Goal: Communication & Community: Answer question/provide support

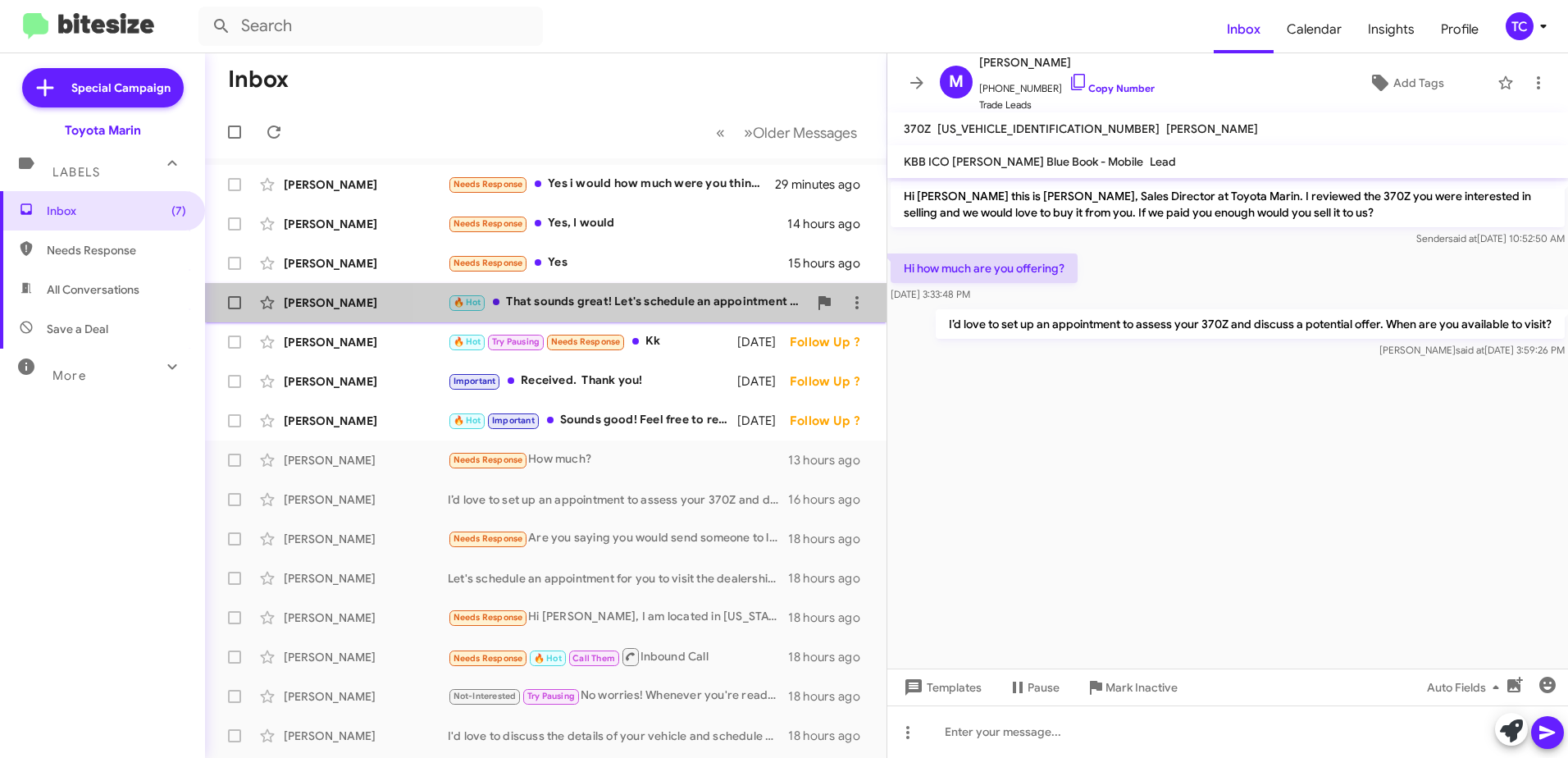
click at [639, 298] on div "🔥 Hot That sounds great! Let's schedule an appointment for Thursday to discuss …" at bounding box center [627, 302] width 360 height 19
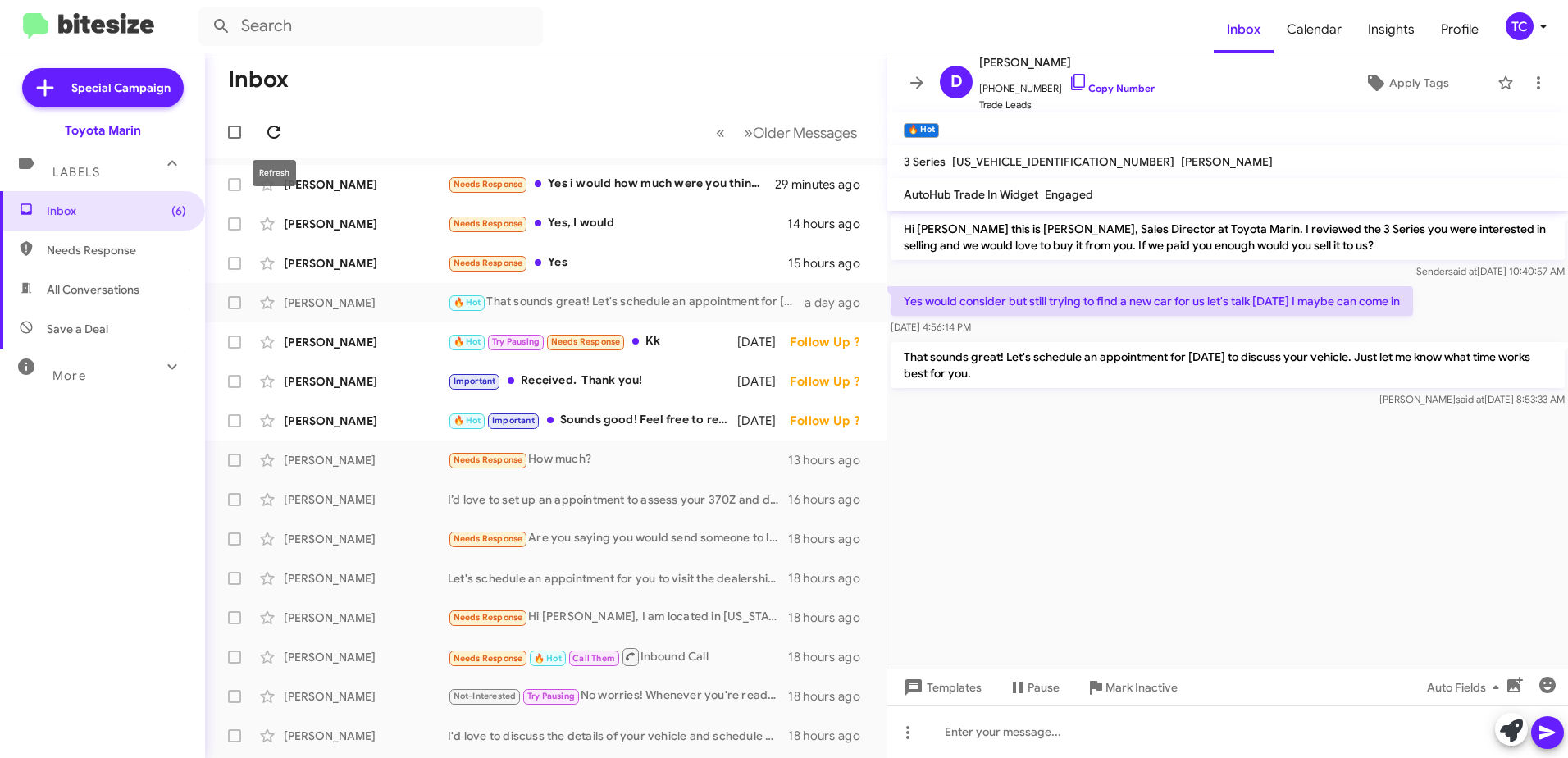
click at [275, 132] on icon at bounding box center [274, 131] width 20 height 20
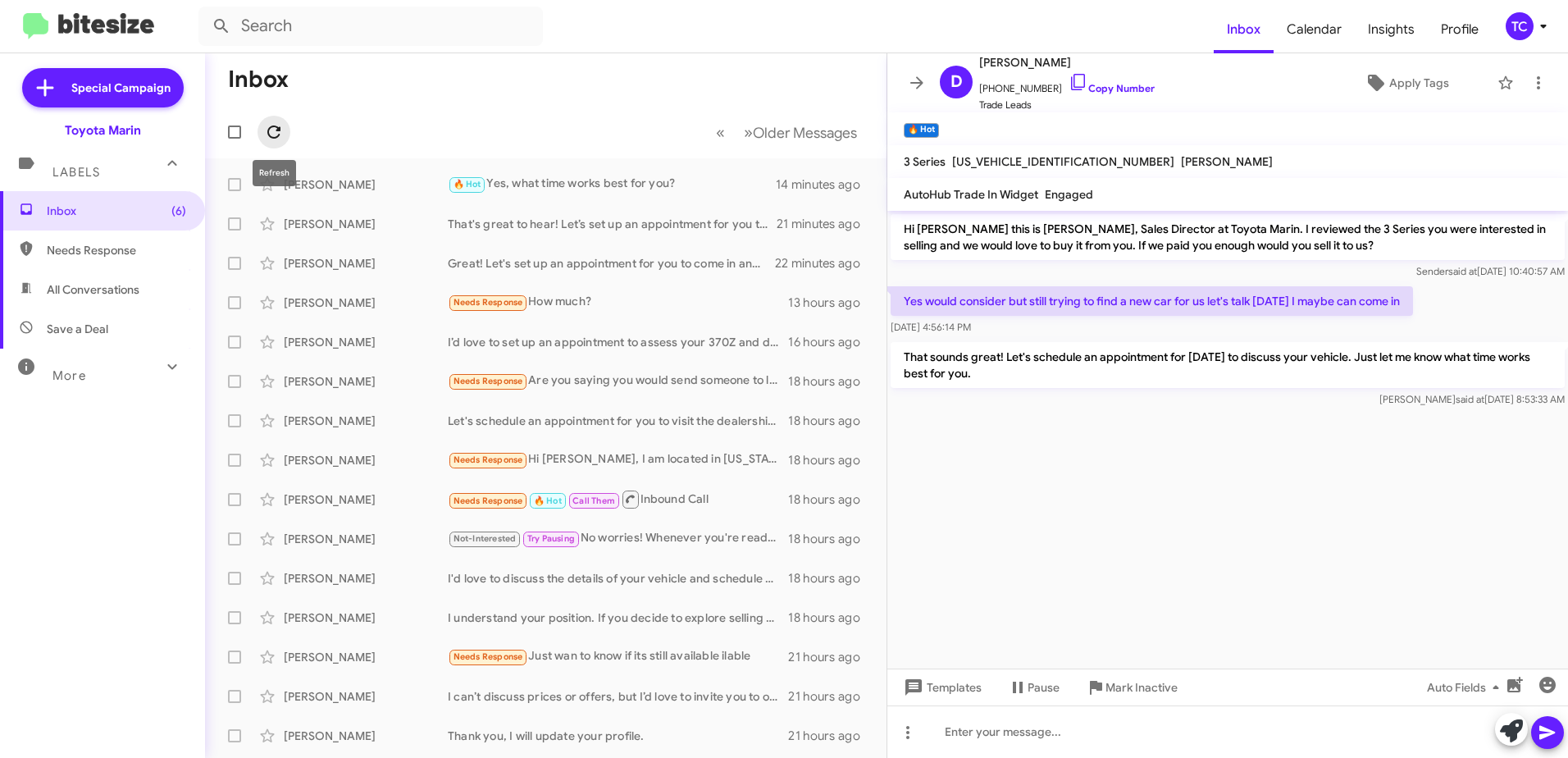
click at [272, 126] on icon at bounding box center [274, 131] width 20 height 20
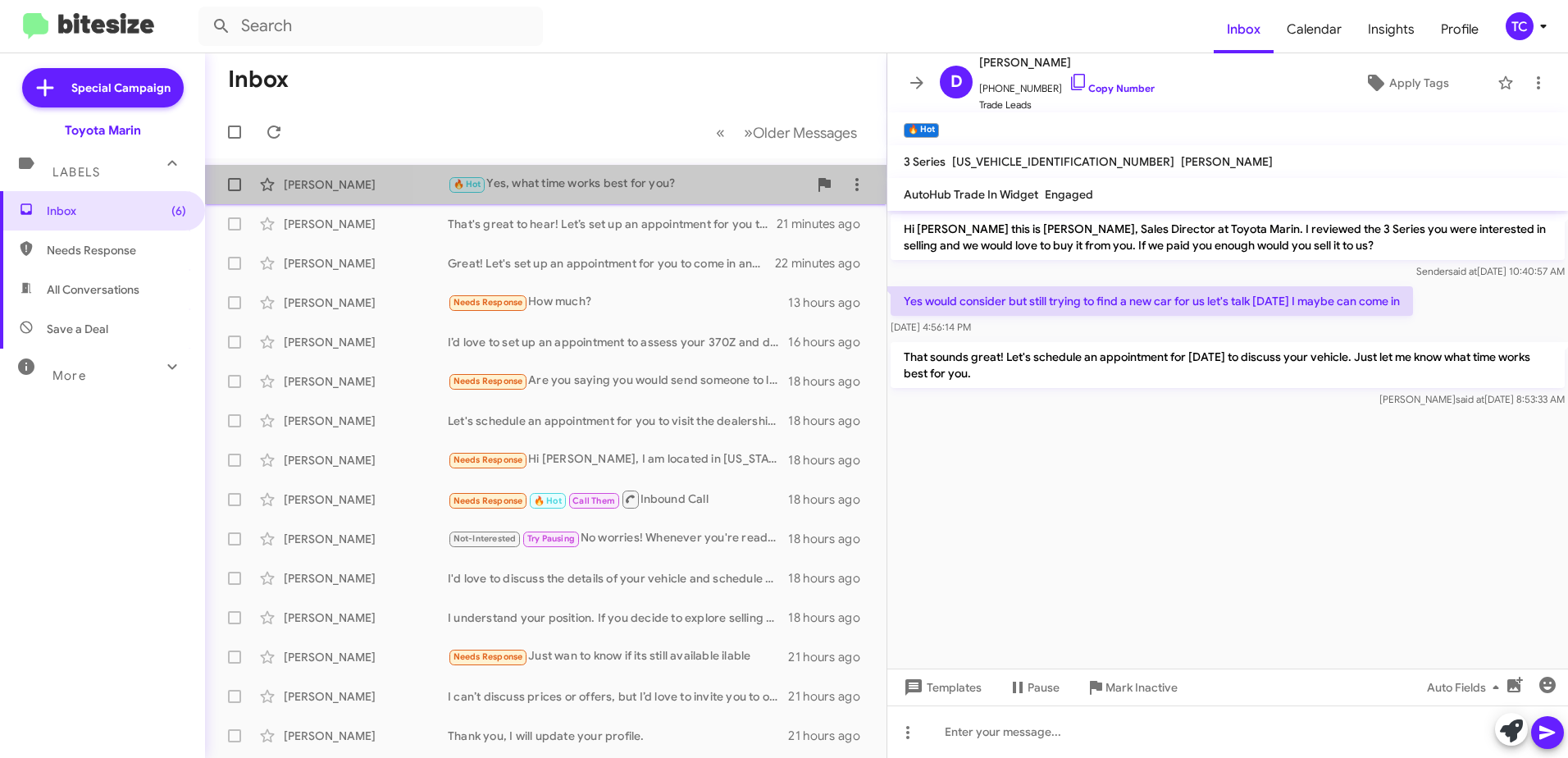
click at [630, 193] on div "🔥 Hot Yes, what time works best for you?" at bounding box center [627, 184] width 360 height 19
